Goal: Information Seeking & Learning: Learn about a topic

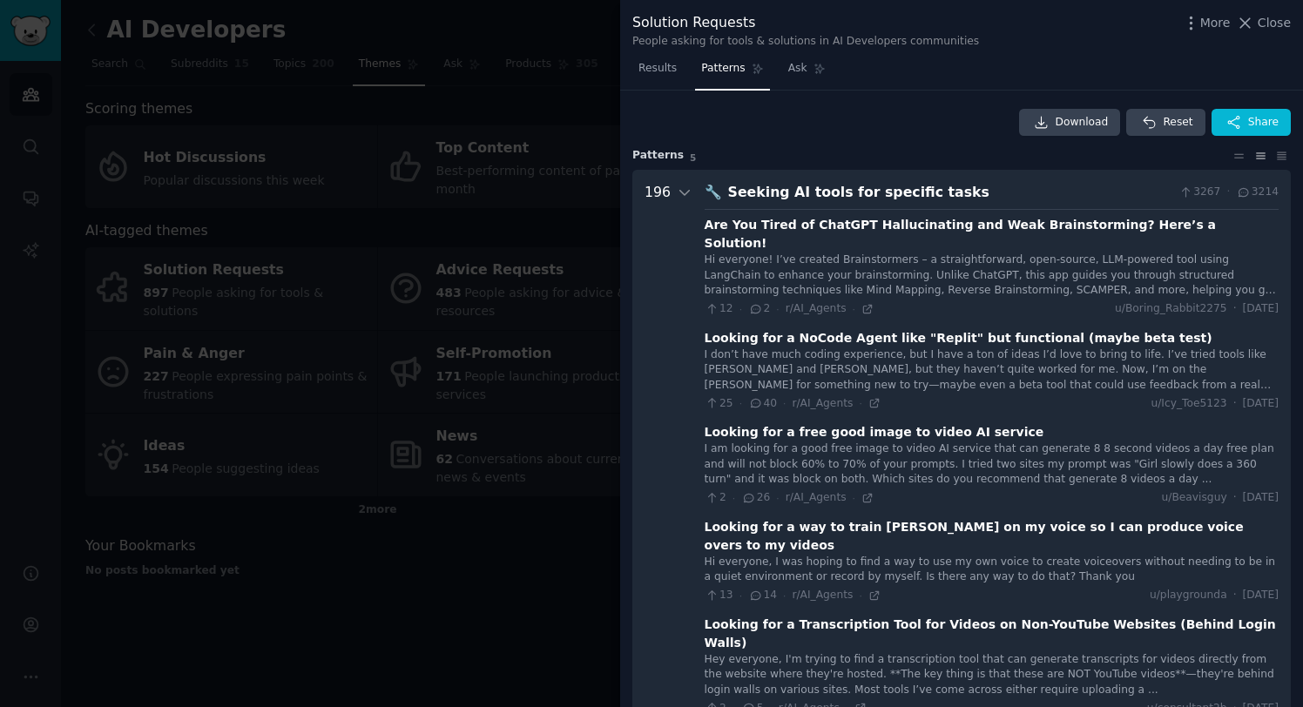
scroll to position [657, 0]
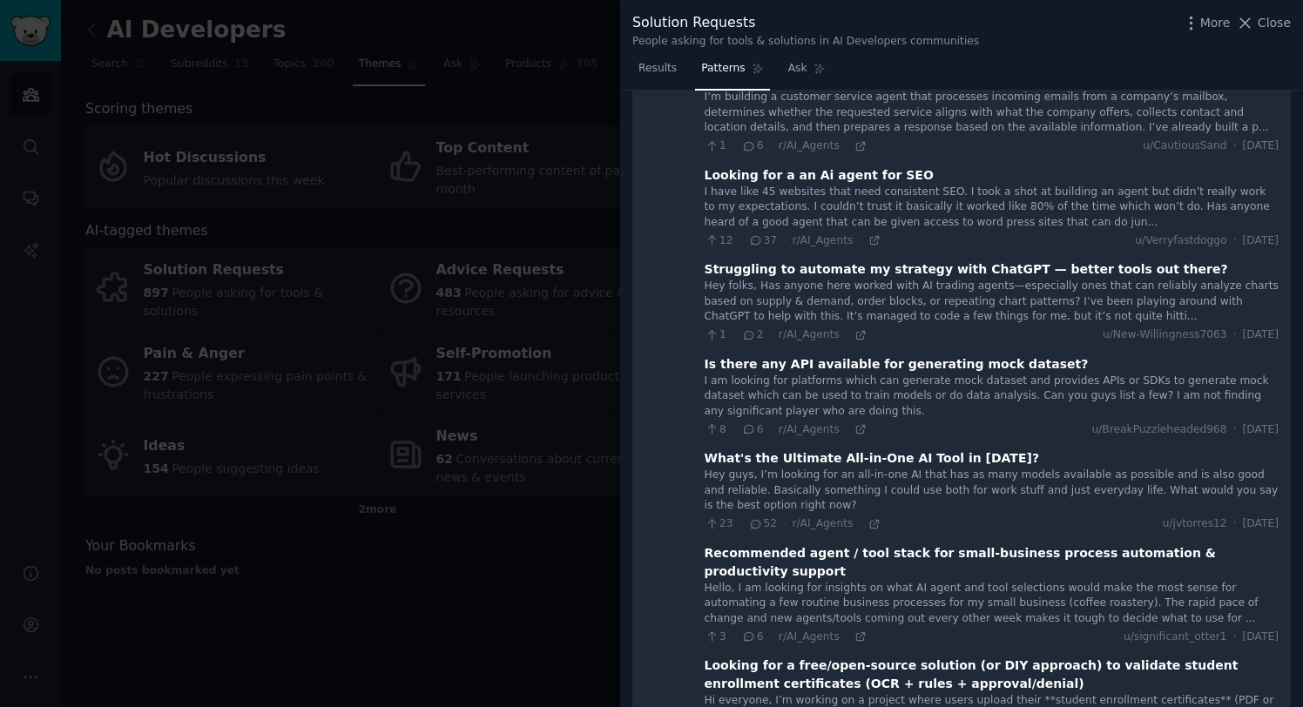
click at [844, 260] on div "Struggling to automate my strategy with ChatGPT — better tools out there?" at bounding box center [965, 269] width 523 height 18
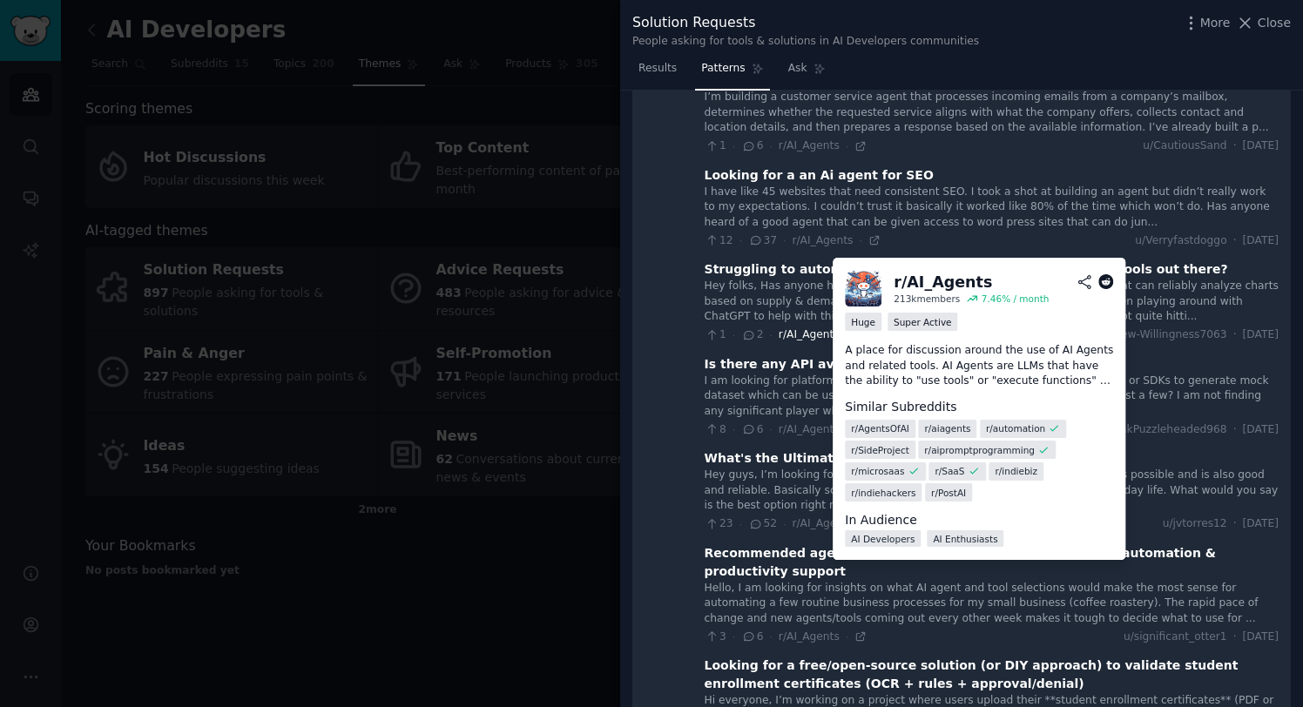
click at [805, 328] on span "r/AI_Agents" at bounding box center [808, 334] width 61 height 12
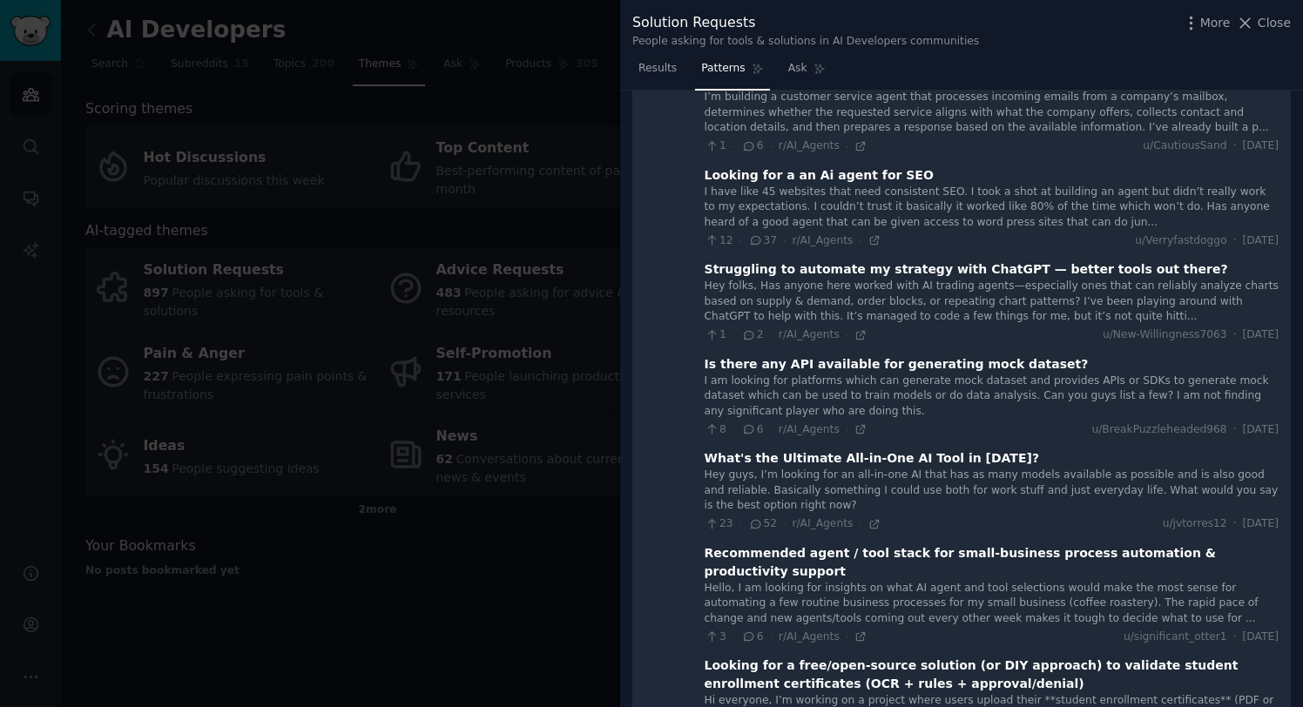
click at [747, 329] on icon at bounding box center [749, 335] width 16 height 12
click at [875, 260] on div "Struggling to automate my strategy with ChatGPT — better tools out there?" at bounding box center [965, 269] width 523 height 18
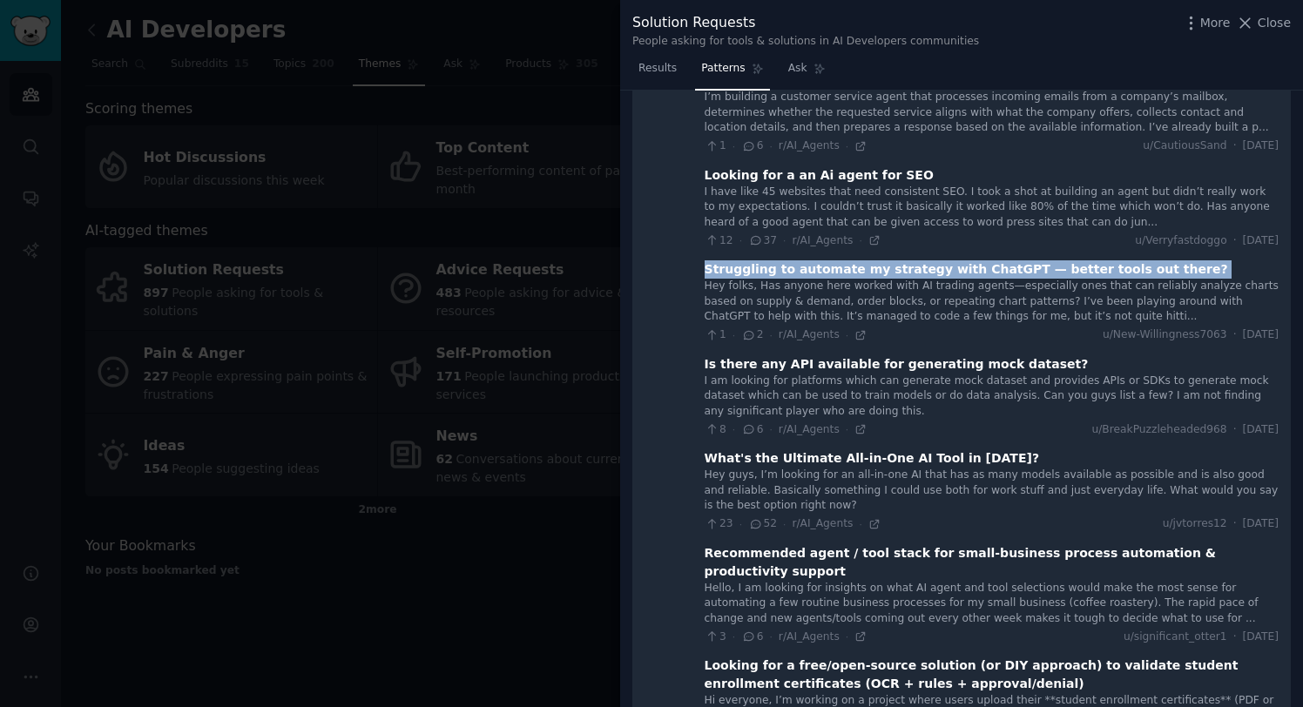
click at [875, 260] on div "Struggling to automate my strategy with ChatGPT — better tools out there?" at bounding box center [965, 269] width 523 height 18
click at [669, 71] on span "Results" at bounding box center [657, 69] width 38 height 16
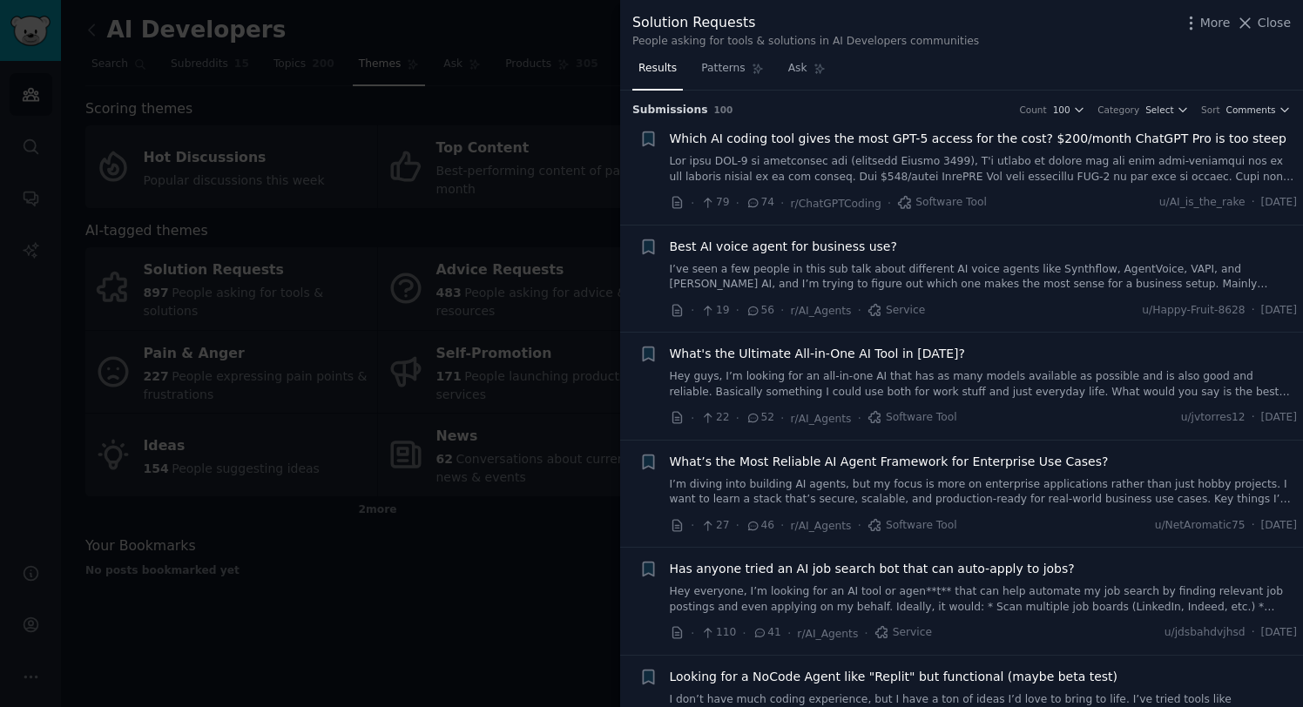
click at [740, 347] on span "What's the Ultimate All-in-One AI Tool in [DATE]?" at bounding box center [817, 354] width 295 height 18
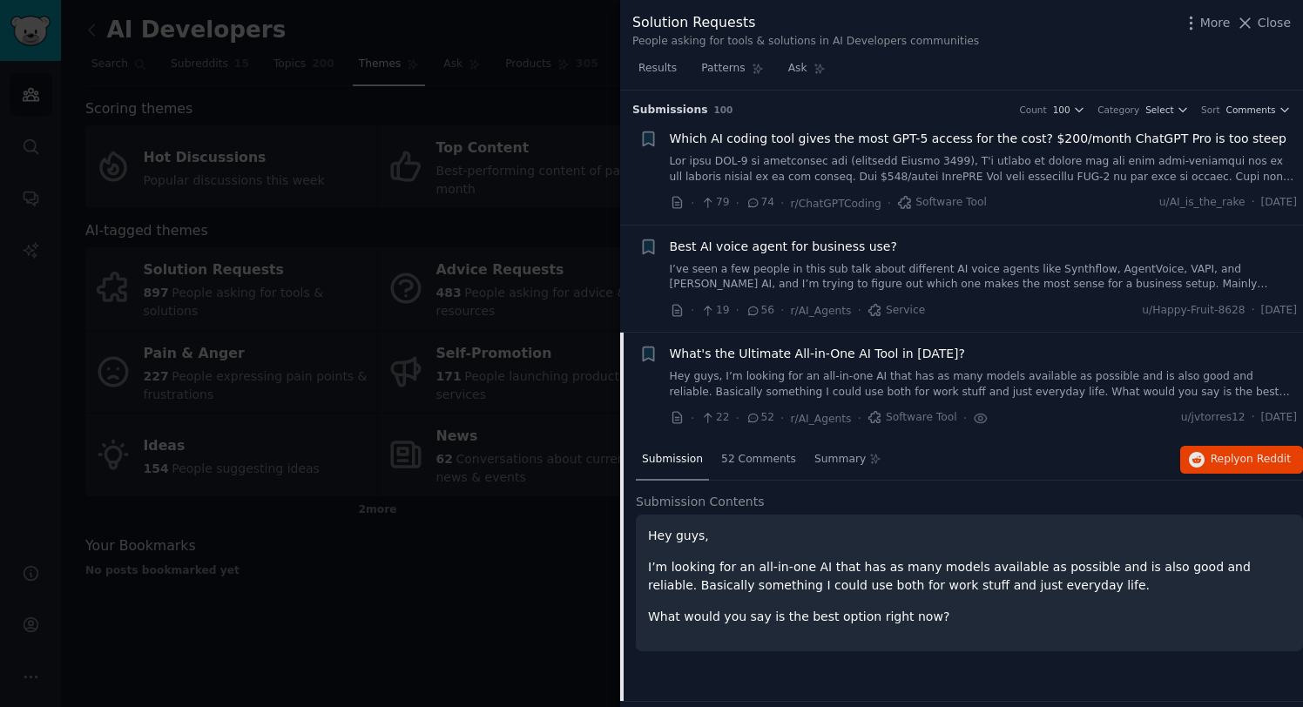
scroll to position [240, 0]
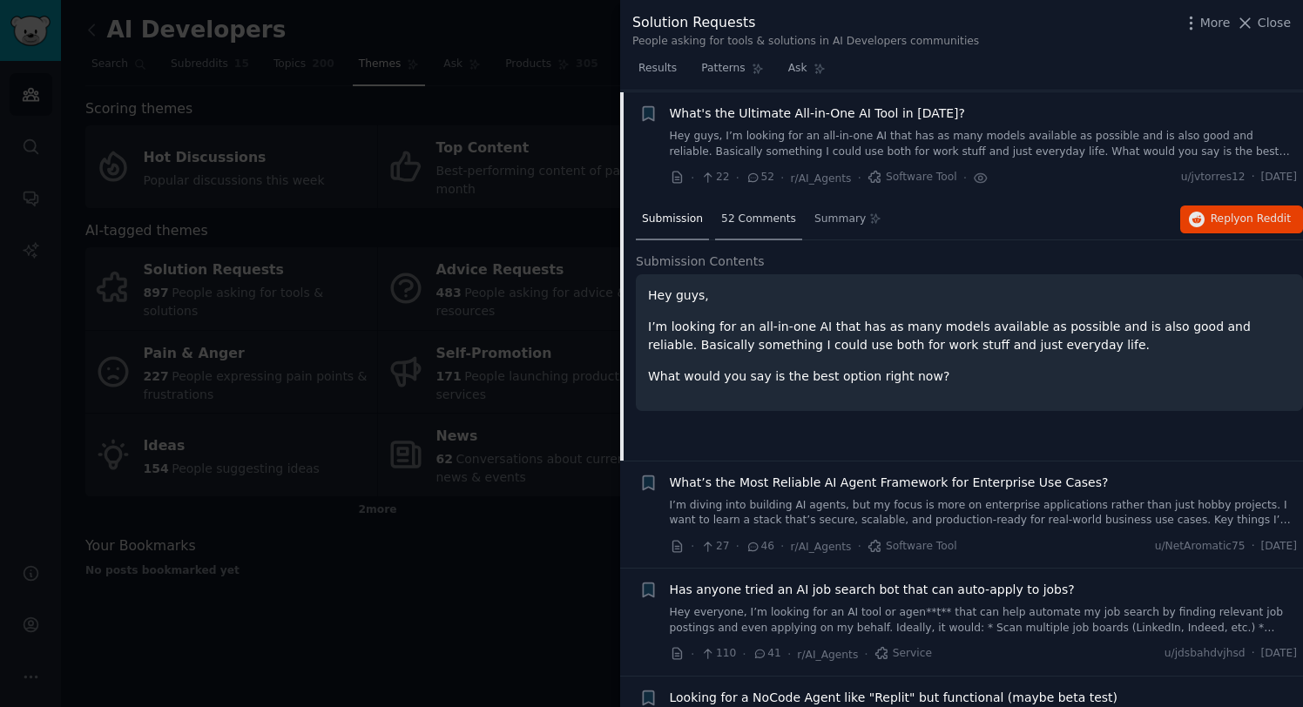
click at [723, 213] on span "52 Comments" at bounding box center [758, 220] width 75 height 16
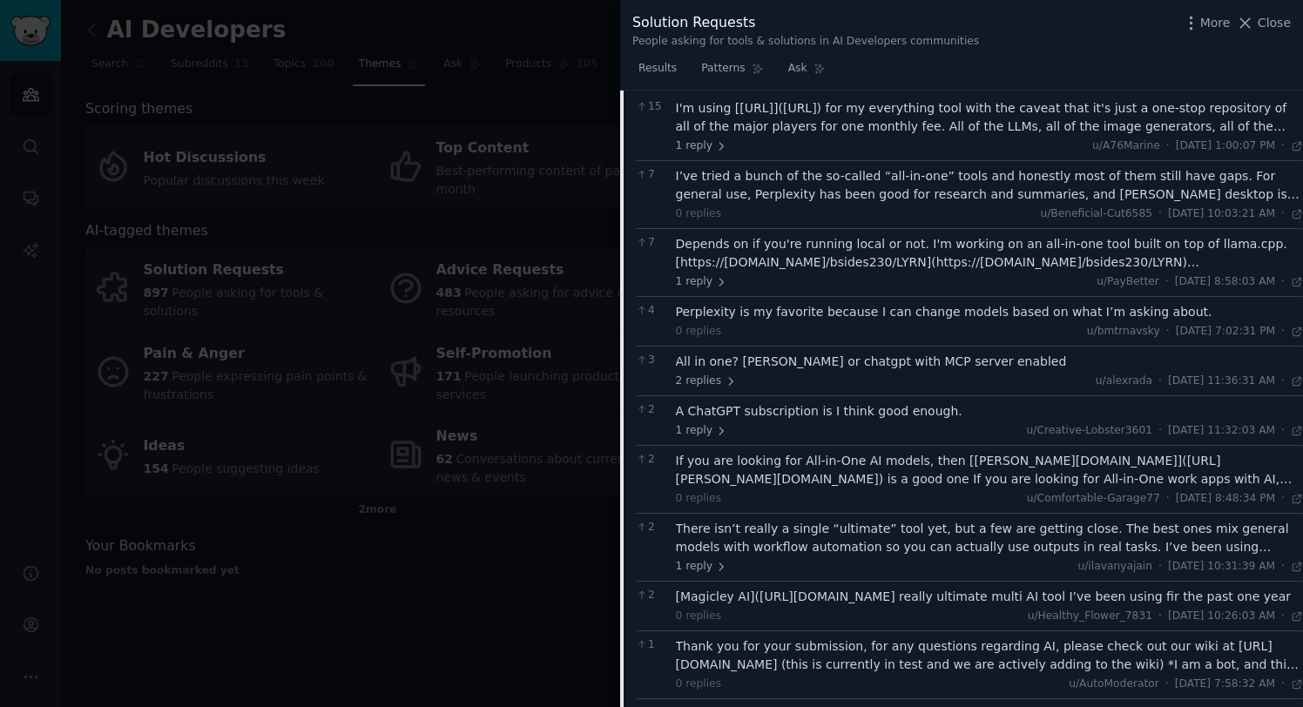
scroll to position [417, 0]
